Goal: Complete application form: Complete application form

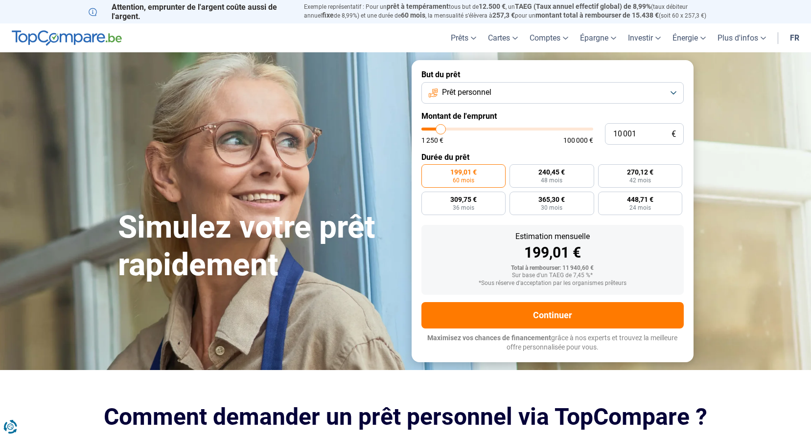
type input "12 500"
type input "12500"
type input "12 750"
type input "12750"
type input "13 250"
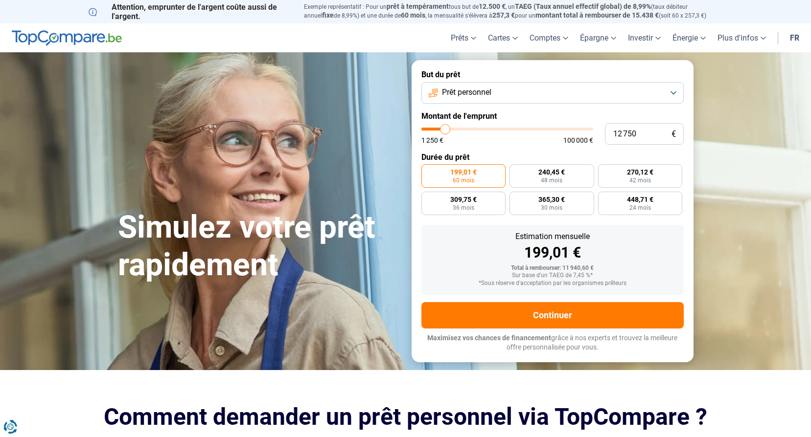
type input "13250"
type input "13 500"
type input "13500"
type input "14 250"
type input "14250"
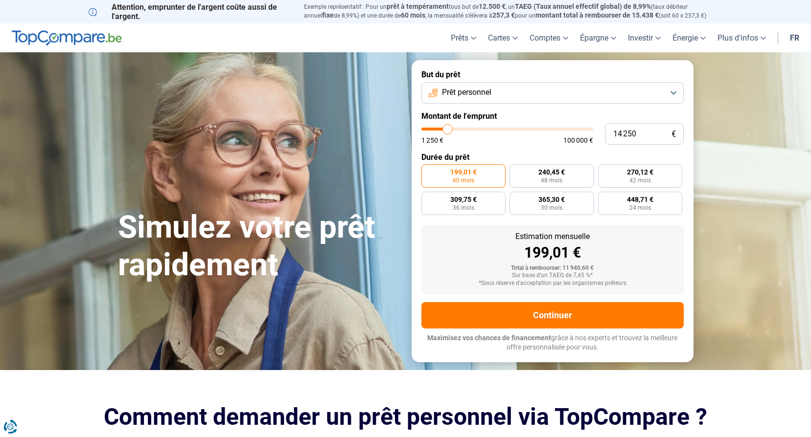
type input "14 500"
type input "14500"
type input "15 500"
type input "15500"
type input "16 500"
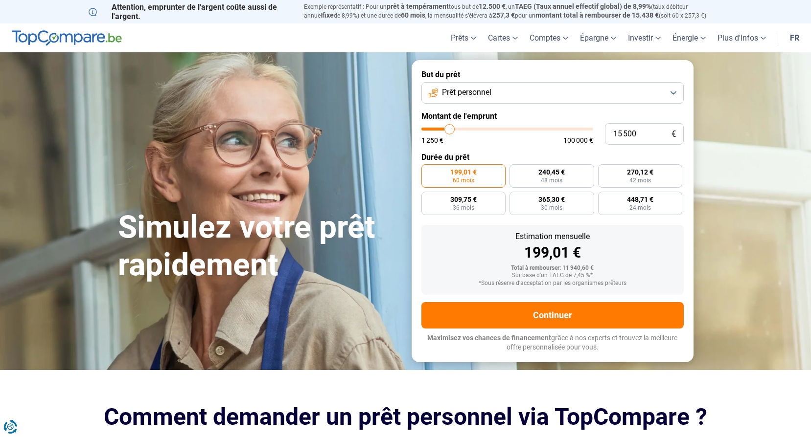
type input "16500"
type input "17 000"
type input "17000"
type input "17 250"
type input "17250"
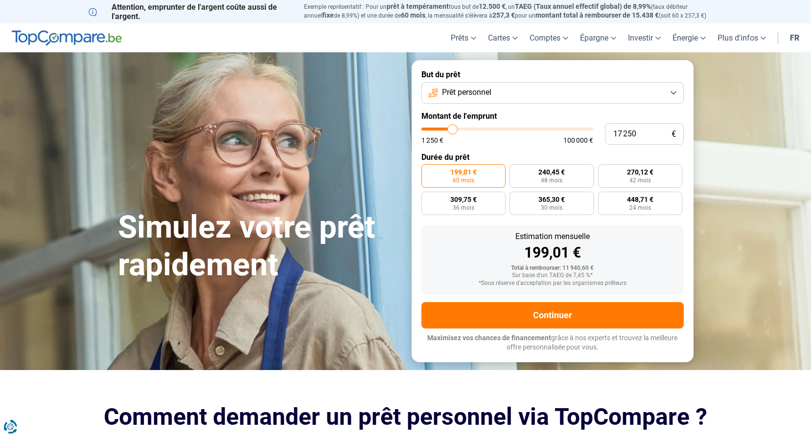
type input "17 000"
type input "17000"
type input "16 250"
type input "16250"
type input "16 000"
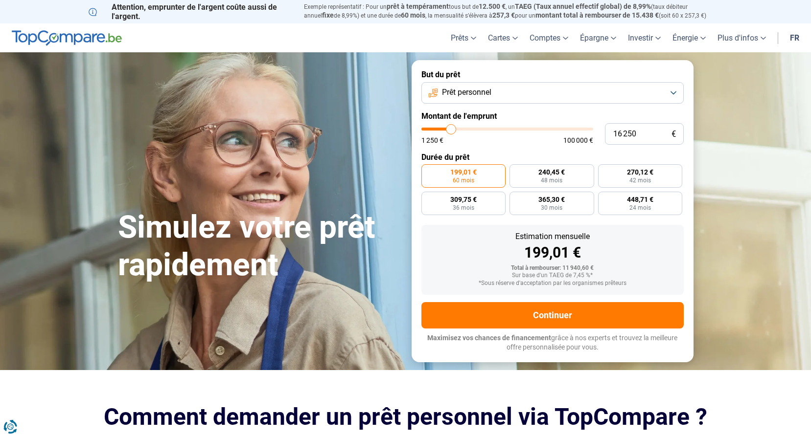
type input "16000"
type input "15 750"
type input "15750"
type input "15 500"
type input "15500"
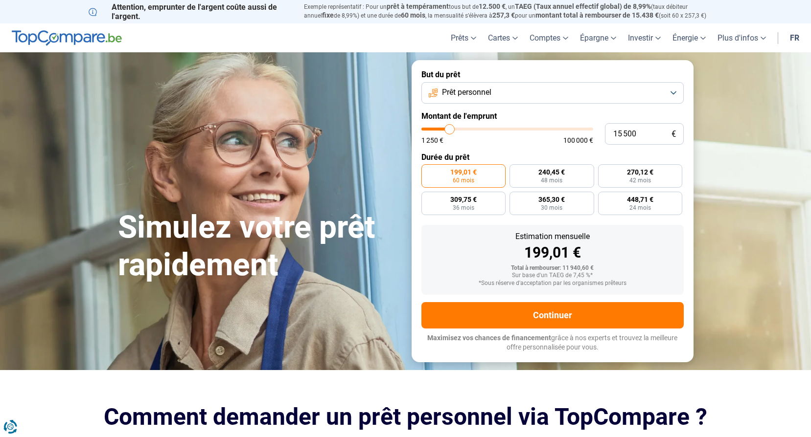
type input "15 000"
type input "15000"
type input "14 750"
type input "14750"
type input "15 000"
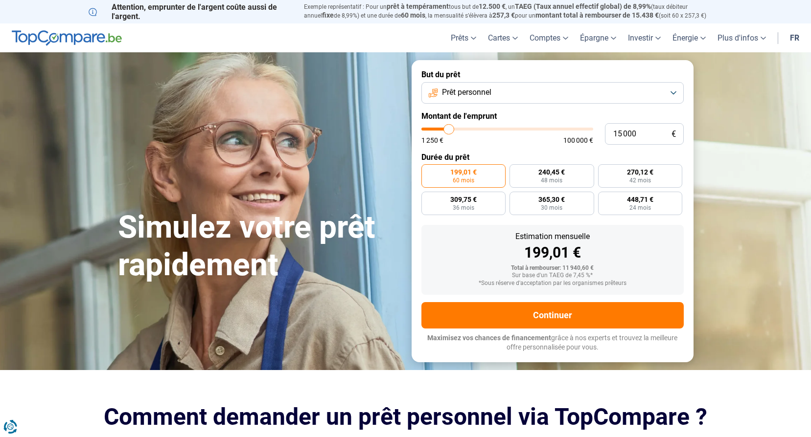
drag, startPoint x: 442, startPoint y: 128, endPoint x: 449, endPoint y: 130, distance: 7.5
type input "15000"
click at [449, 130] on input "range" at bounding box center [507, 129] width 172 height 3
click at [627, 133] on input "15 000" at bounding box center [644, 134] width 79 height 22
click at [640, 134] on input "15 000" at bounding box center [644, 134] width 79 height 22
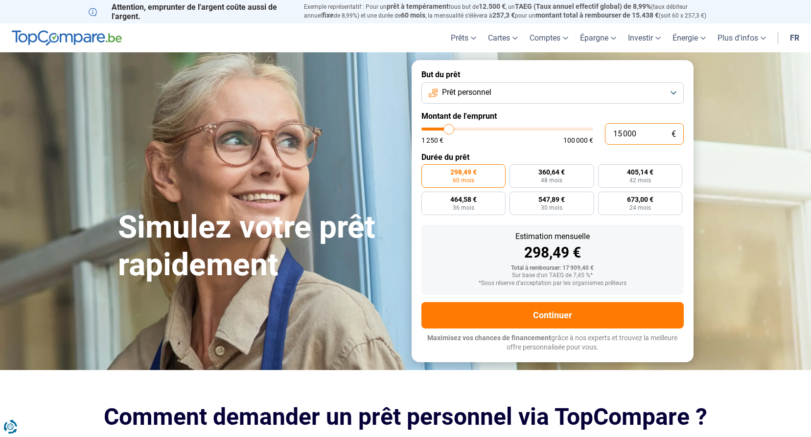
type input "1 500"
type input "1500"
type input "150"
type input "1250"
type input "15"
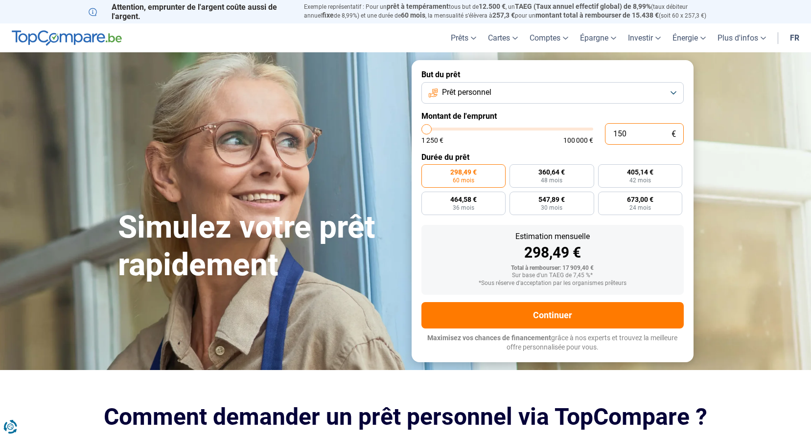
type input "1250"
type input "155"
type input "1250"
type input "1 550"
type input "1500"
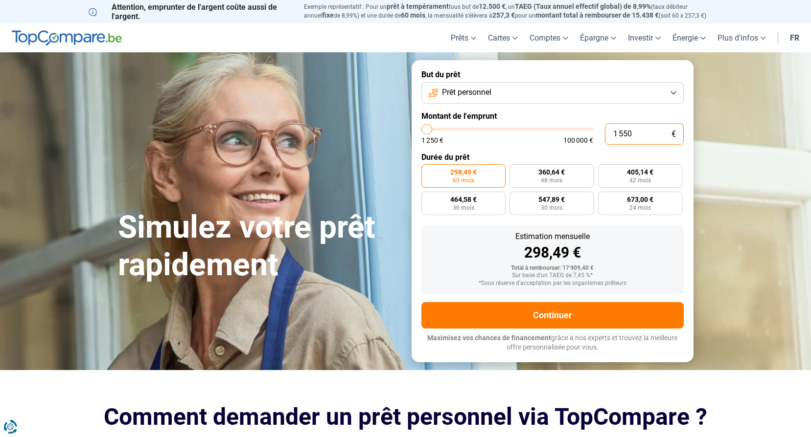
type input "15 501"
type input "15500"
radio input "false"
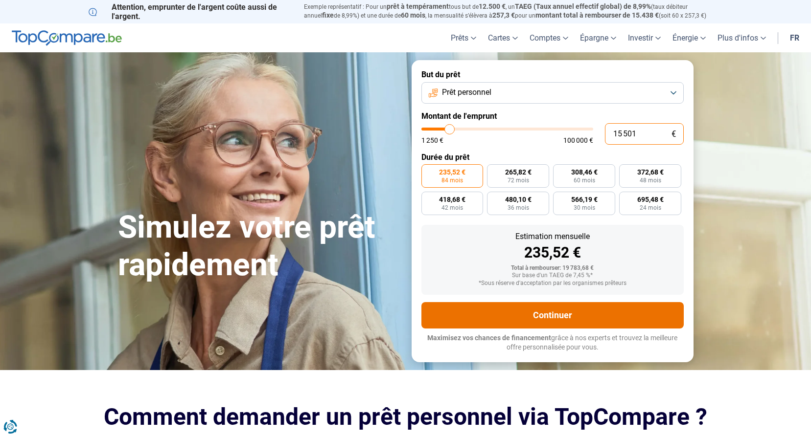
type input "15 501"
click at [489, 317] on button "Continuer" at bounding box center [552, 315] width 262 height 26
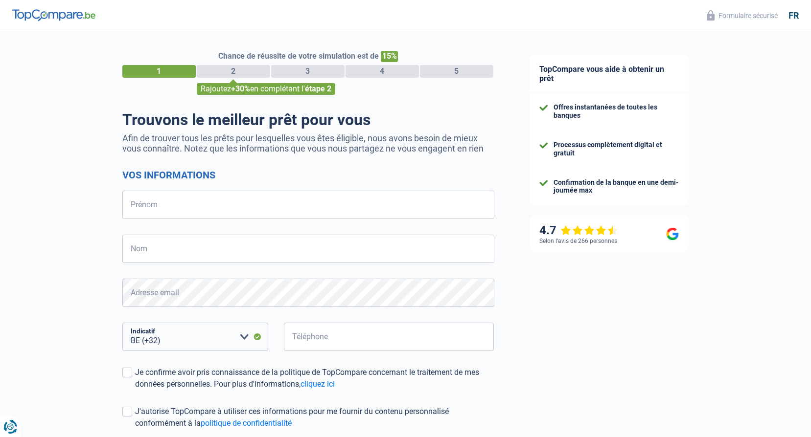
select select "32"
click at [211, 209] on input "Prénom" at bounding box center [308, 205] width 372 height 28
type input "[PERSON_NAME]"
type input "[PERSON_NAME] FRADERA"
type input "470447588"
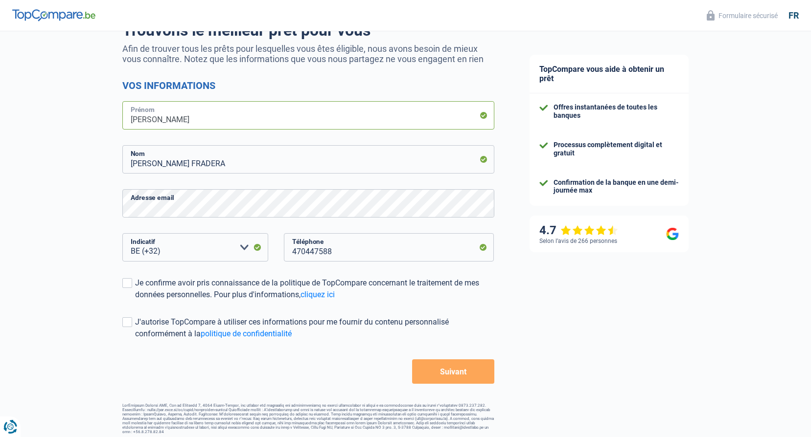
scroll to position [94, 0]
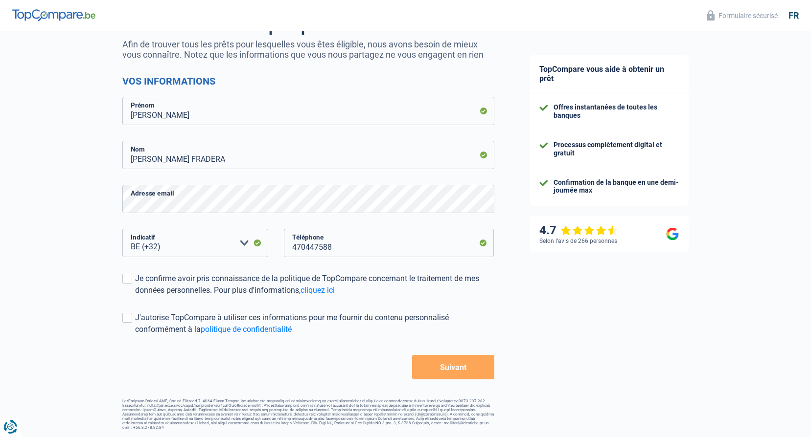
click at [423, 368] on button "Suivant" at bounding box center [453, 367] width 82 height 24
click at [126, 280] on span at bounding box center [127, 279] width 10 height 10
click at [135, 296] on input "Je confirme avoir pris connaissance de la politique de TopCompare concernant le…" at bounding box center [135, 296] width 0 height 0
click at [447, 368] on button "Suivant" at bounding box center [453, 367] width 82 height 24
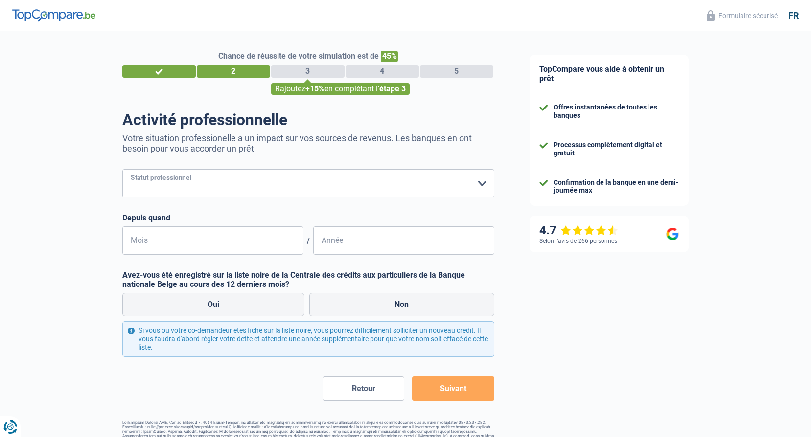
click at [462, 189] on select "Ouvrier Employé privé Employé public Invalide Indépendant Pensionné Chômeur Mut…" at bounding box center [308, 183] width 372 height 28
select select "privateEmployee"
click at [122, 170] on select "Ouvrier Employé privé Employé public Invalide Indépendant Pensionné Chômeur Mut…" at bounding box center [308, 183] width 372 height 28
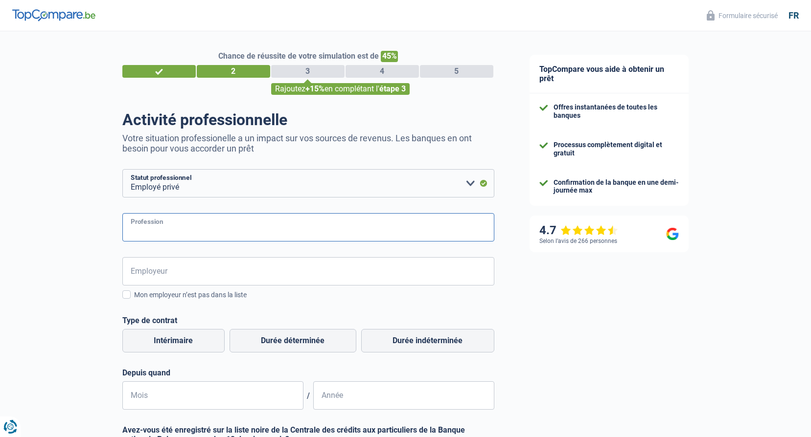
click at [189, 231] on input "Profession" at bounding box center [308, 227] width 372 height 28
type input "Employé"
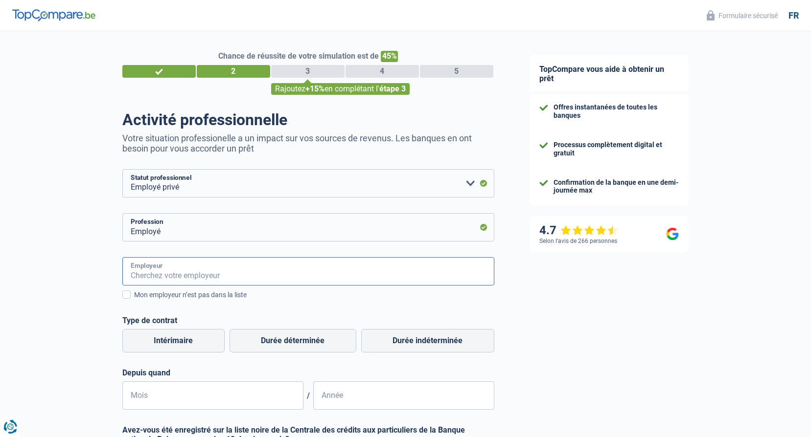
click at [182, 272] on input "Employeur" at bounding box center [308, 271] width 372 height 28
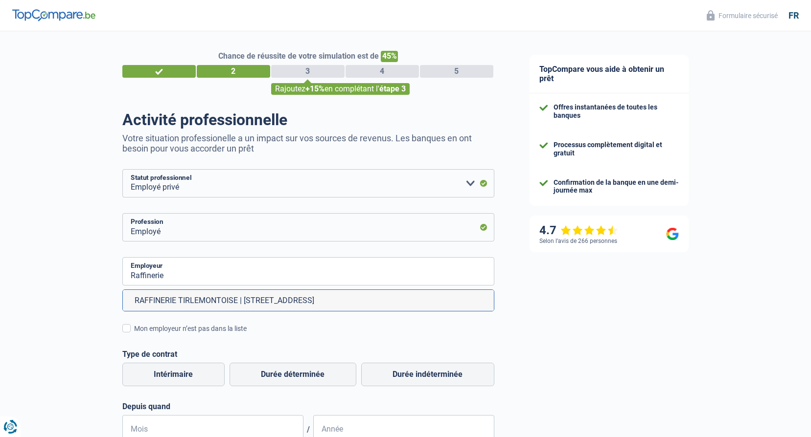
click at [185, 302] on li "RAFFINERIE TIRLEMONTOISE | [STREET_ADDRESS]" at bounding box center [308, 300] width 371 height 21
type input "RAFFINERIE TIRLEMONTOISE | [STREET_ADDRESS]"
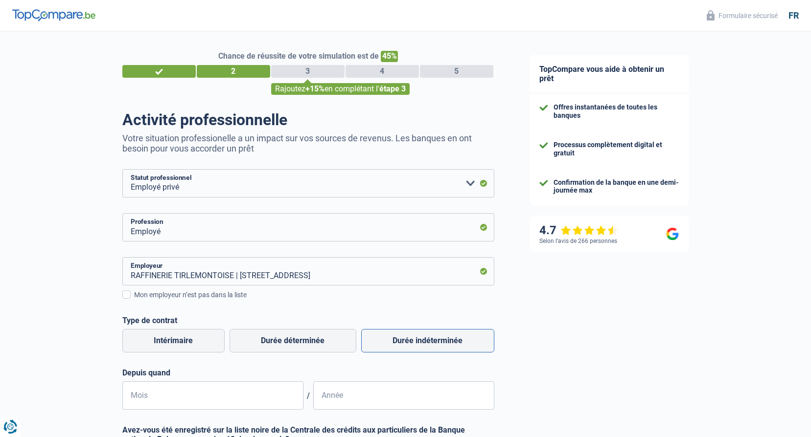
click at [406, 342] on label "Durée indéterminée" at bounding box center [427, 340] width 133 height 23
click at [406, 342] on input "Durée indéterminée" at bounding box center [427, 340] width 133 height 23
radio input "true"
click at [228, 394] on input "Mois" at bounding box center [212, 396] width 181 height 28
type input "01"
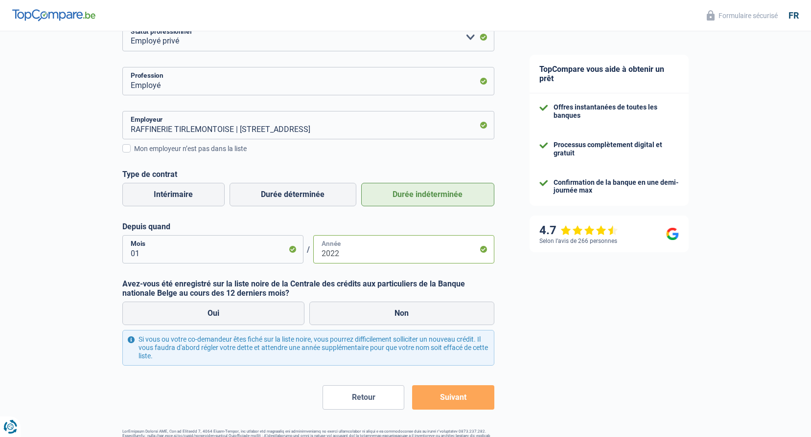
scroll to position [147, 0]
type input "2022"
click at [358, 321] on label "Non" at bounding box center [401, 312] width 185 height 23
click at [358, 321] on input "Non" at bounding box center [401, 312] width 185 height 23
radio input "true"
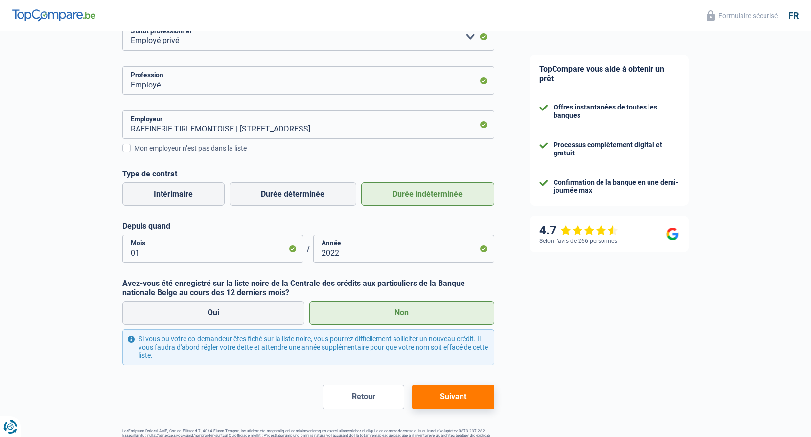
click at [446, 395] on button "Suivant" at bounding box center [453, 397] width 82 height 24
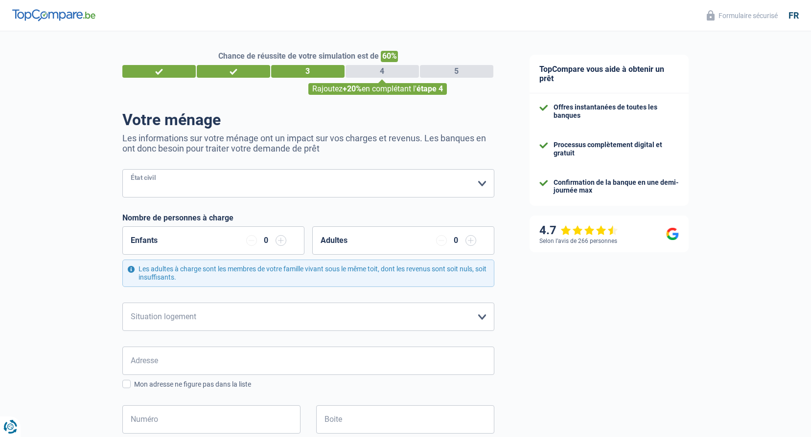
click at [477, 183] on select "[PERSON_NAME](e) Cohabitant(e) légal(e) Divorcé(e) Veuf(ve) Séparé (de fait) Ve…" at bounding box center [308, 183] width 372 height 28
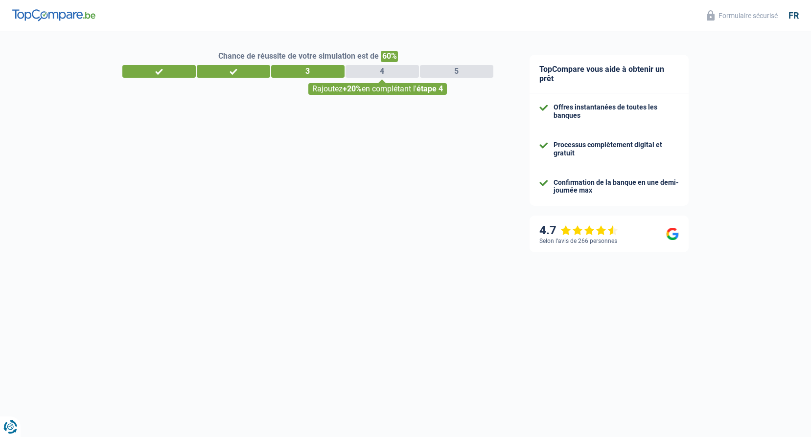
select select "privateEmployee"
